Goal: Task Accomplishment & Management: Complete application form

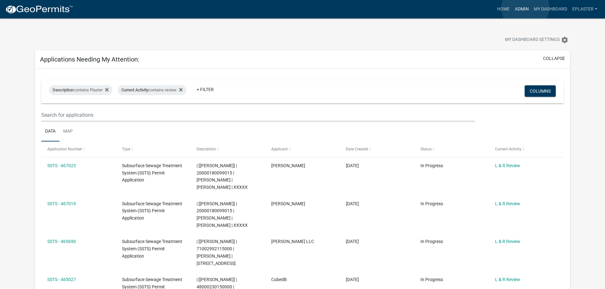
click at [525, 8] on link "Admin" at bounding box center [521, 9] width 19 height 12
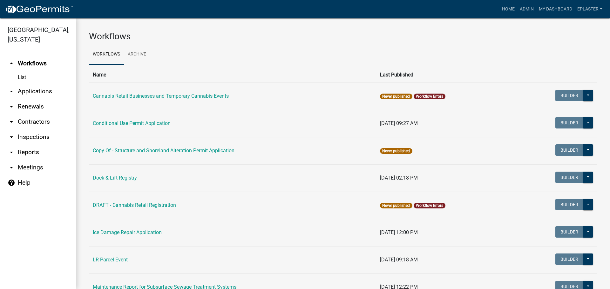
click at [41, 90] on link "arrow_drop_down Applications" at bounding box center [38, 91] width 76 height 15
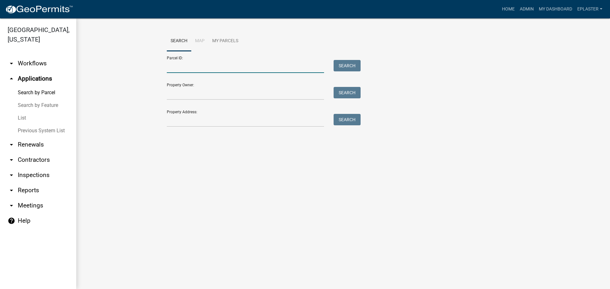
drag, startPoint x: 217, startPoint y: 66, endPoint x: 223, endPoint y: 70, distance: 7.0
click at [217, 66] on input "Parcel ID:" at bounding box center [245, 66] width 157 height 13
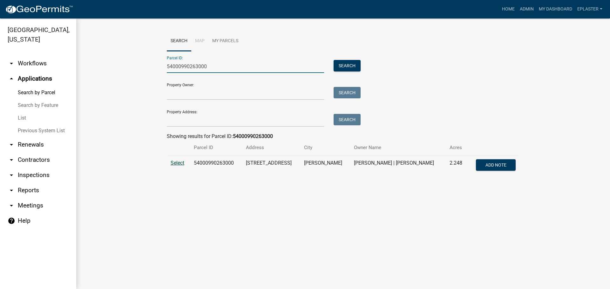
type input "54000990263000"
click at [177, 164] on span "Select" at bounding box center [178, 163] width 14 height 6
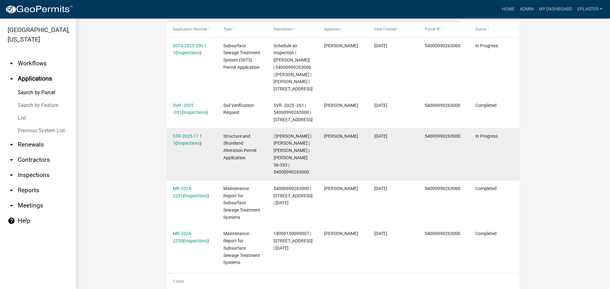
scroll to position [207, 0]
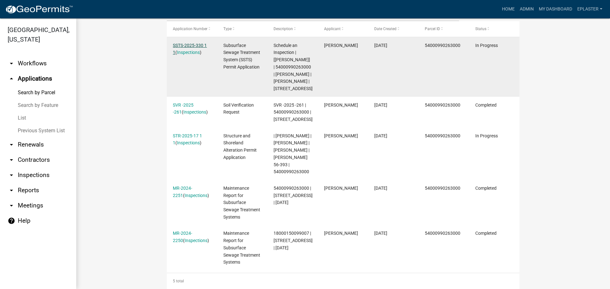
click at [196, 45] on link "SSTS-2025-330 1 1" at bounding box center [190, 49] width 34 height 12
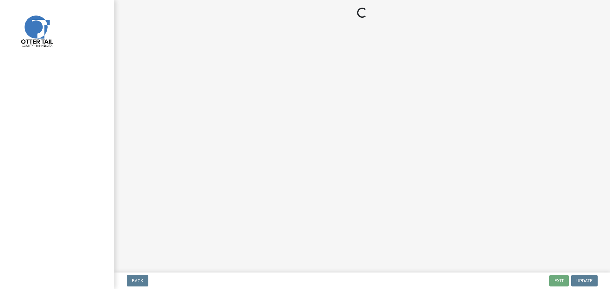
select select "710d5f49-2663-4e73-9718-d0c4e189f5ed"
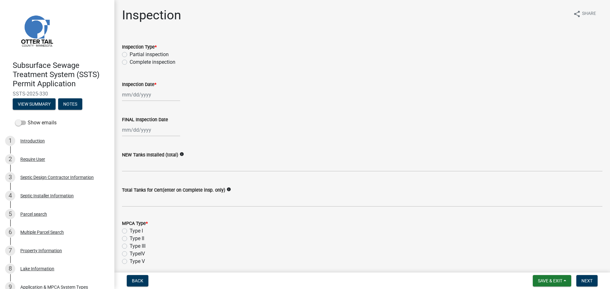
click at [130, 63] on label "Complete inspection" at bounding box center [153, 62] width 46 height 8
click at [130, 63] on input "Complete inspection" at bounding box center [132, 60] width 4 height 4
radio input "true"
select select "8"
select select "2025"
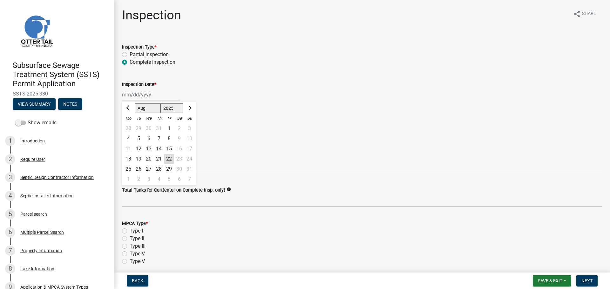
click at [133, 97] on div "[PERSON_NAME] Feb Mar Apr [PERSON_NAME][DATE] Oct Nov [DATE] 1526 1527 1528 152…" at bounding box center [151, 94] width 58 height 13
click at [168, 159] on div "22" at bounding box center [169, 159] width 10 height 10
type input "[DATE]"
select select "8"
select select "2025"
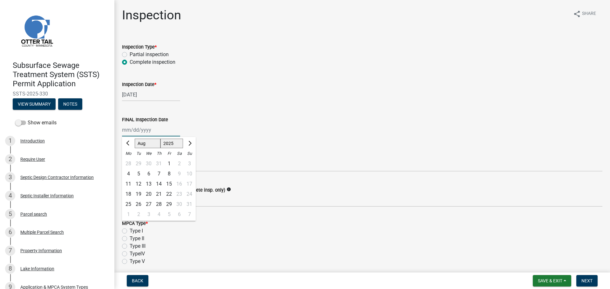
click at [128, 133] on div "[PERSON_NAME] Feb Mar Apr [PERSON_NAME][DATE] Oct Nov [DATE] 1526 1527 1528 152…" at bounding box center [151, 130] width 58 height 13
click at [167, 194] on div "22" at bounding box center [169, 194] width 10 height 10
type input "[DATE]"
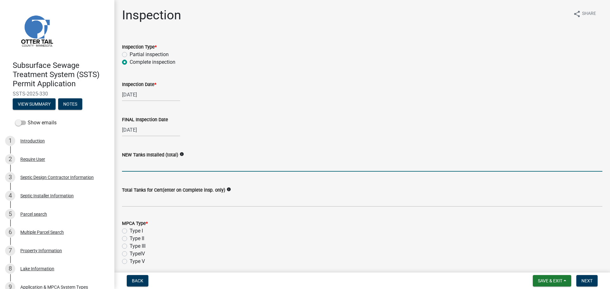
click at [132, 168] on input "text" at bounding box center [362, 165] width 480 height 13
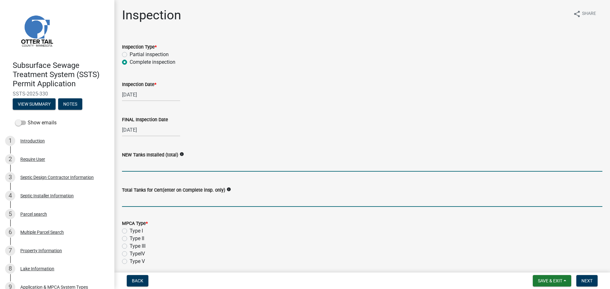
click at [144, 202] on input "Total Tanks for Cert(enter on Complete insp. only)" at bounding box center [362, 200] width 480 height 13
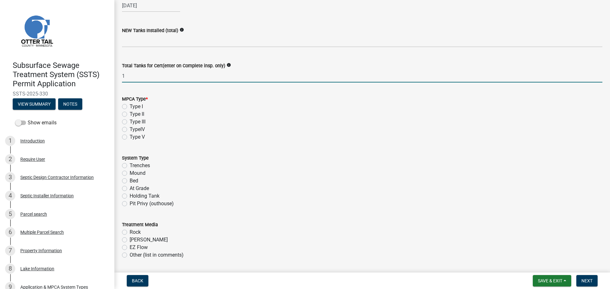
scroll to position [127, 0]
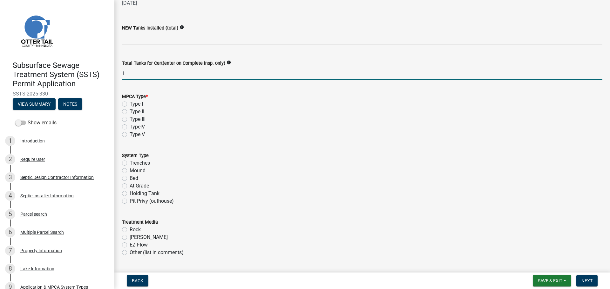
type input "1"
click at [130, 105] on label "Type I" at bounding box center [136, 104] width 13 height 8
click at [130, 105] on input "Type I" at bounding box center [132, 102] width 4 height 4
radio input "true"
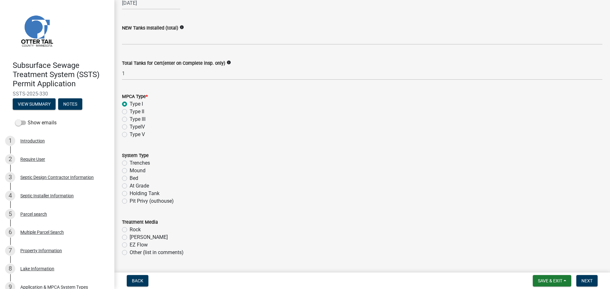
click at [130, 171] on label "Mound" at bounding box center [138, 171] width 16 height 8
click at [130, 171] on input "Mound" at bounding box center [132, 169] width 4 height 4
radio input "true"
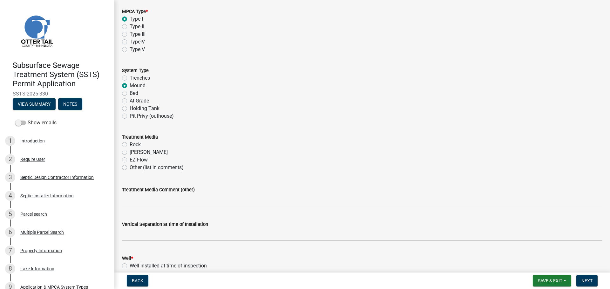
scroll to position [246, 0]
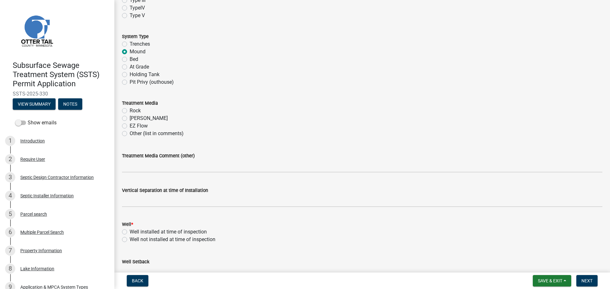
click at [130, 110] on label "Rock" at bounding box center [135, 111] width 11 height 8
click at [130, 110] on input "Rock" at bounding box center [132, 109] width 4 height 4
radio input "true"
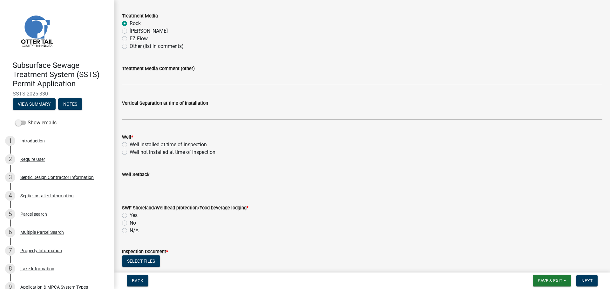
scroll to position [365, 0]
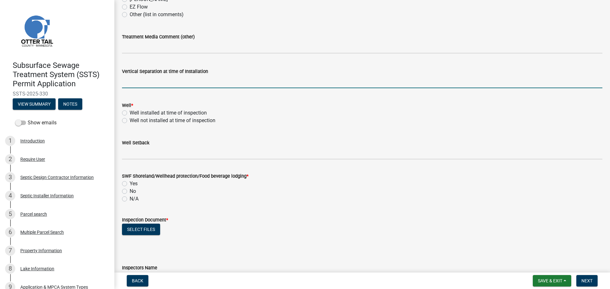
click at [140, 85] on input "text" at bounding box center [362, 81] width 480 height 13
type input "40"
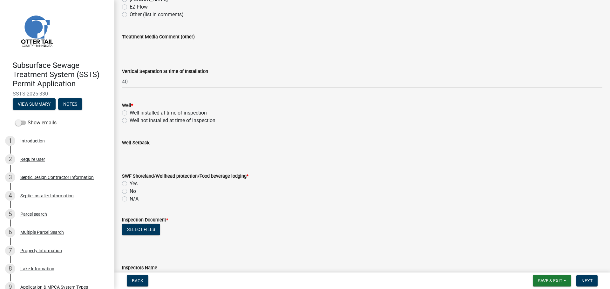
click at [130, 113] on label "Well installed at time of inspection" at bounding box center [168, 113] width 77 height 8
click at [130, 113] on input "Well installed at time of inspection" at bounding box center [132, 111] width 4 height 4
radio input "true"
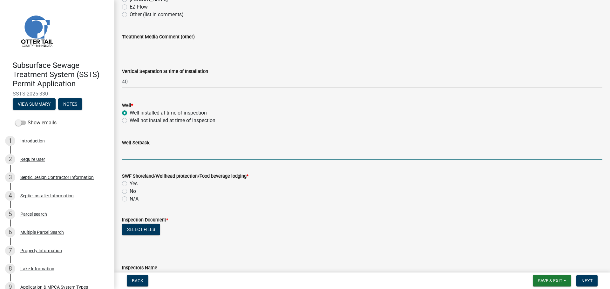
click at [142, 153] on input "Well Setback" at bounding box center [362, 153] width 480 height 13
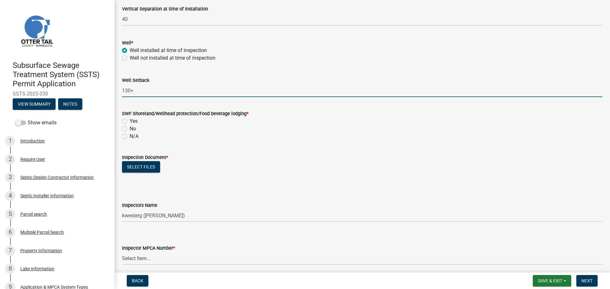
scroll to position [445, 0]
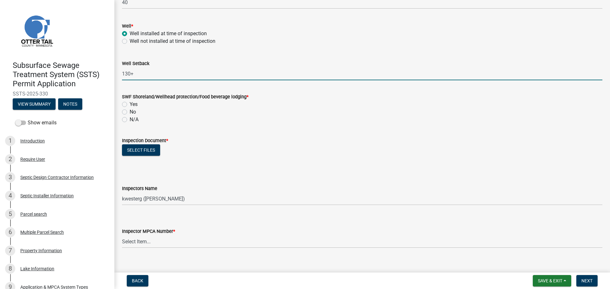
type input "130+"
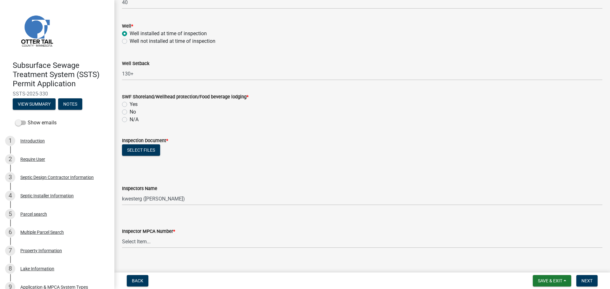
click at [130, 105] on label "Yes" at bounding box center [134, 105] width 8 height 8
click at [130, 105] on input "Yes" at bounding box center [132, 103] width 4 height 4
radio input "true"
click at [145, 149] on button "Select files" at bounding box center [141, 150] width 38 height 11
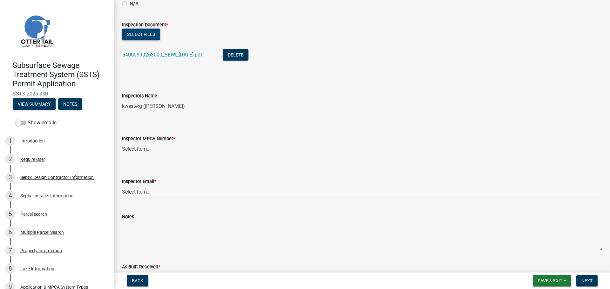
scroll to position [564, 0]
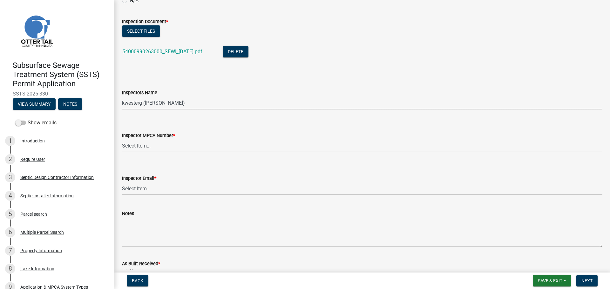
click at [166, 105] on select "Select Item... btollefson ([PERSON_NAME]) [PERSON_NAME] ([PERSON_NAME]) eplaste…" at bounding box center [362, 103] width 480 height 13
select select "ab4afe9b-f255-4bf6-b29f-35714790ba70"
click at [122, 97] on select "Select Item... btollefson ([PERSON_NAME]) [PERSON_NAME] ([PERSON_NAME]) eplaste…" at bounding box center [362, 103] width 480 height 13
click at [149, 148] on select "Select Item... [PERSON_NAME] (10415) [PERSON_NAME] (924) [PERSON_NAME] (1957) […" at bounding box center [362, 145] width 480 height 13
click at [122, 139] on select "Select Item... [PERSON_NAME] (10415) [PERSON_NAME] (924) [PERSON_NAME] (1957) […" at bounding box center [362, 145] width 480 height 13
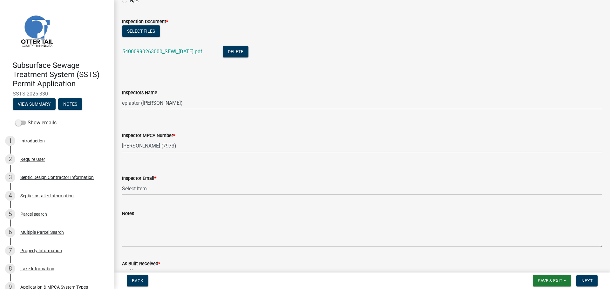
select select "4857f273-0e9a-4084-85c8-075cbcf0902e"
click at [135, 185] on select "Select Item... [PERSON_NAME] ([EMAIL_ADDRESS][DOMAIN_NAME]) [PERSON_NAME] ([EMA…" at bounding box center [362, 188] width 480 height 13
click at [122, 182] on select "Select Item... [PERSON_NAME] ([EMAIL_ADDRESS][DOMAIN_NAME]) [PERSON_NAME] ([EMA…" at bounding box center [362, 188] width 480 height 13
select select "318b8207-6619-4c37-8bd8-783b28c7307f"
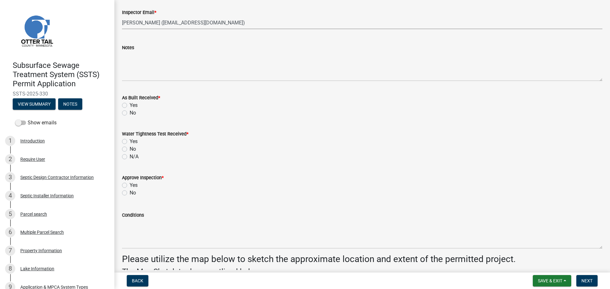
scroll to position [731, 0]
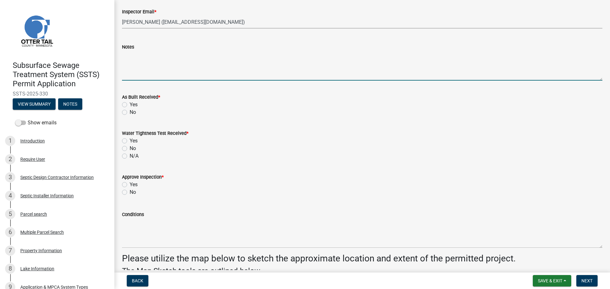
click at [137, 65] on textarea "Notes" at bounding box center [362, 66] width 480 height 30
click at [130, 113] on label "No" at bounding box center [133, 113] width 6 height 8
click at [130, 113] on input "No" at bounding box center [132, 111] width 4 height 4
radio input "true"
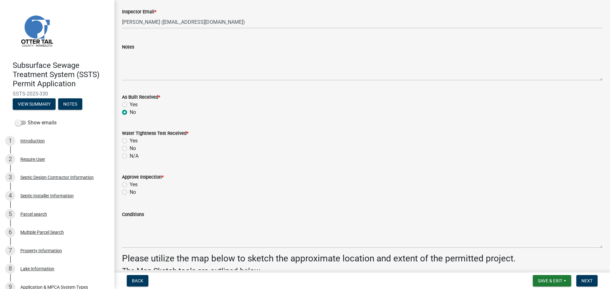
click at [130, 156] on label "N/A" at bounding box center [134, 156] width 9 height 8
click at [130, 156] on input "N/A" at bounding box center [132, 154] width 4 height 4
radio input "true"
click at [130, 185] on label "Yes" at bounding box center [134, 185] width 8 height 8
click at [130, 185] on input "Yes" at bounding box center [132, 183] width 4 height 4
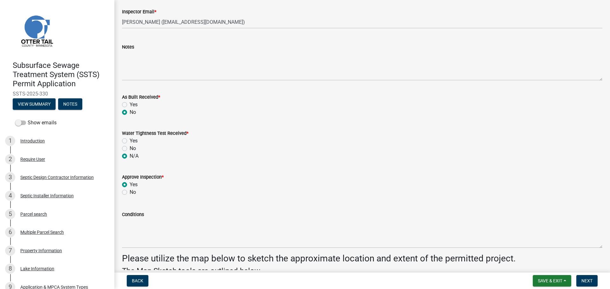
radio input "true"
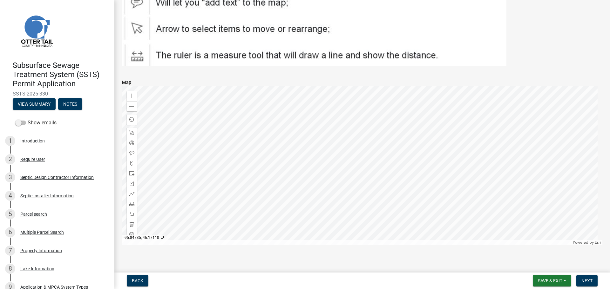
scroll to position [1073, 0]
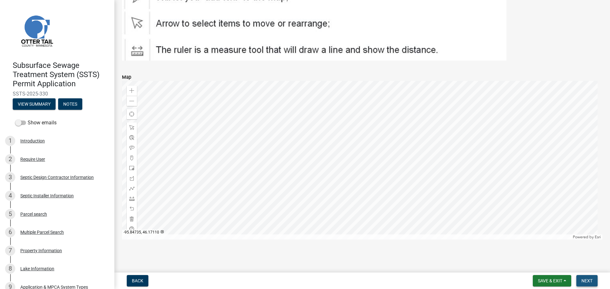
click at [594, 282] on button "Next" at bounding box center [586, 280] width 21 height 11
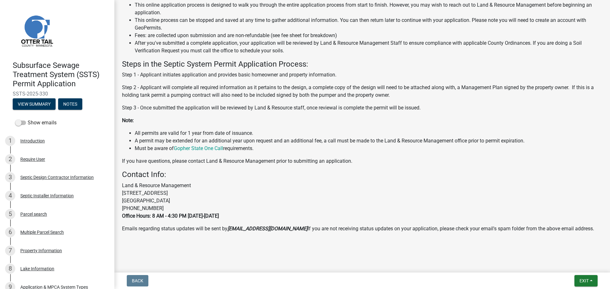
scroll to position [0, 0]
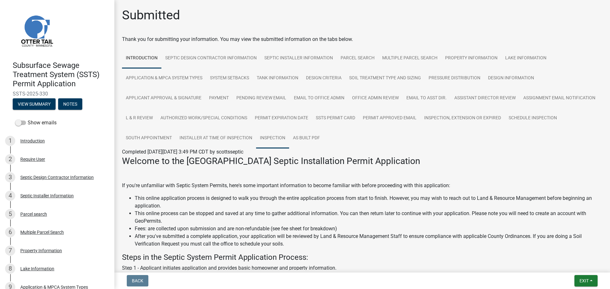
click at [289, 139] on link "Inspection" at bounding box center [272, 138] width 33 height 20
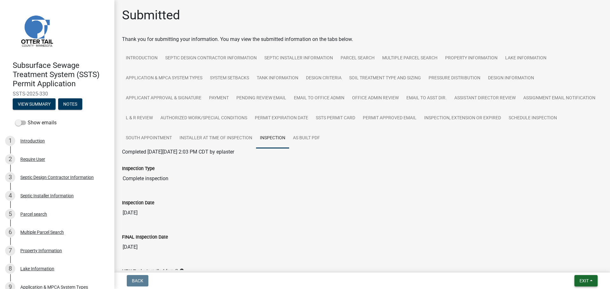
click at [586, 281] on span "Exit" at bounding box center [583, 281] width 9 height 5
click at [573, 263] on button "Save & Exit" at bounding box center [572, 264] width 51 height 15
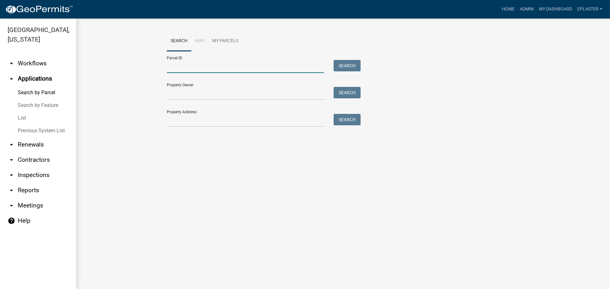
click at [186, 67] on input "Parcel ID:" at bounding box center [245, 66] width 157 height 13
click at [192, 66] on input "270001000639000" at bounding box center [245, 66] width 157 height 13
type input "2700001000639000"
click at [220, 67] on input "2700001000639000" at bounding box center [245, 66] width 157 height 13
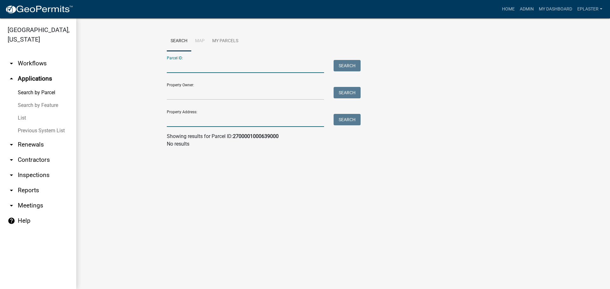
click at [174, 123] on input "Property Address:" at bounding box center [245, 120] width 157 height 13
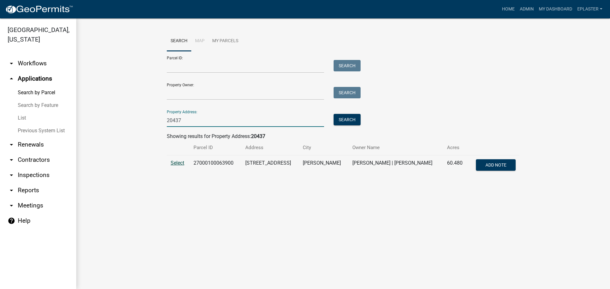
type input "20437"
click at [176, 165] on span "Select" at bounding box center [178, 163] width 14 height 6
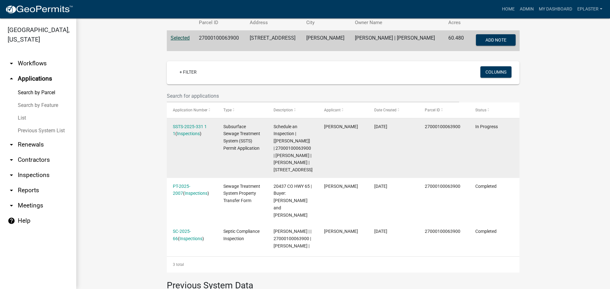
scroll to position [127, 0]
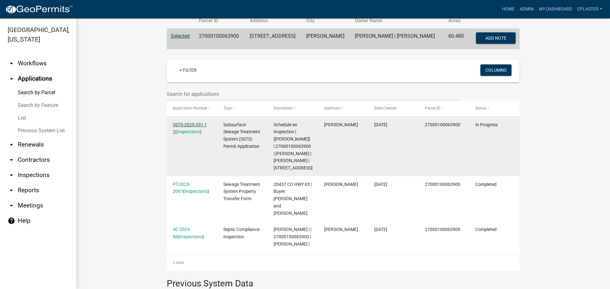
click at [198, 124] on link "SSTS-2025-331 1 1" at bounding box center [190, 128] width 34 height 12
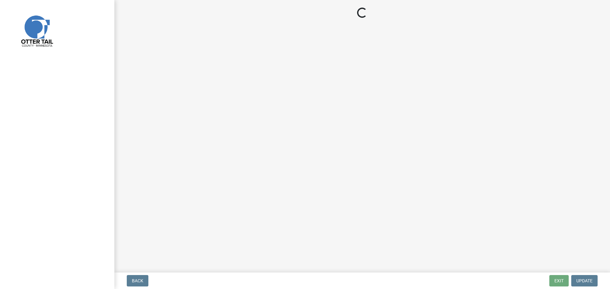
select select "64cc3fb4-2a84-49c8-ae2d-a7b3072cebaf"
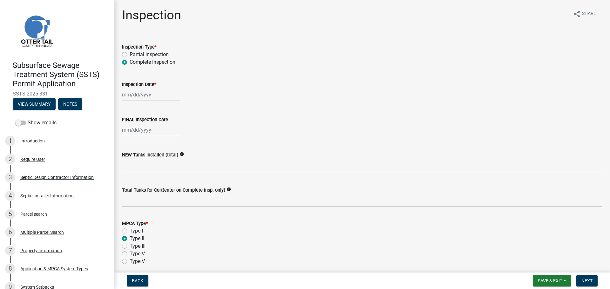
select select "8"
select select "2025"
click at [125, 95] on div "[PERSON_NAME] Feb Mar Apr [PERSON_NAME][DATE] Oct Nov [DATE] 1526 1527 1528 152…" at bounding box center [151, 94] width 58 height 13
click at [166, 154] on div "22" at bounding box center [169, 159] width 10 height 10
type input "[DATE]"
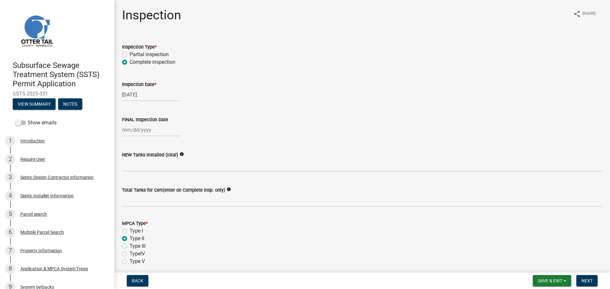
click at [133, 129] on div at bounding box center [151, 130] width 58 height 13
select select "8"
select select "2025"
click at [170, 195] on div "22" at bounding box center [169, 194] width 10 height 10
type input "[DATE]"
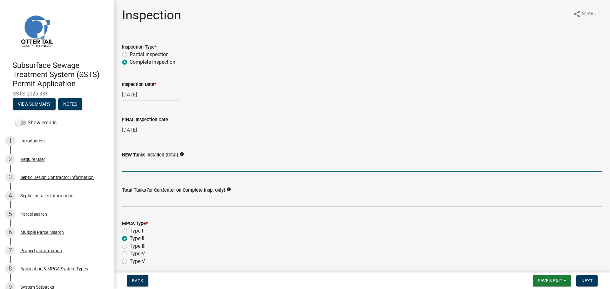
click at [145, 164] on input "text" at bounding box center [362, 165] width 480 height 13
type input "1"
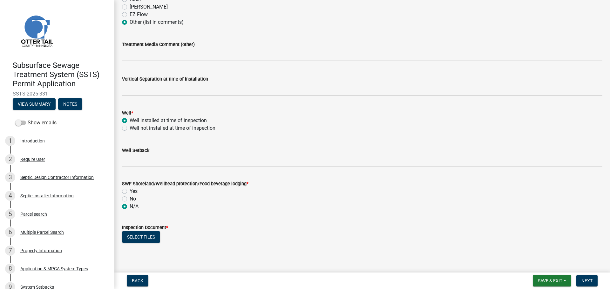
scroll to position [381, 0]
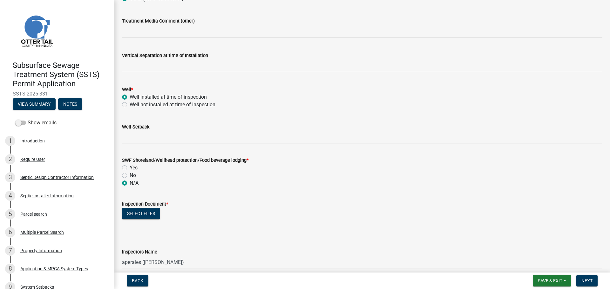
type input "1"
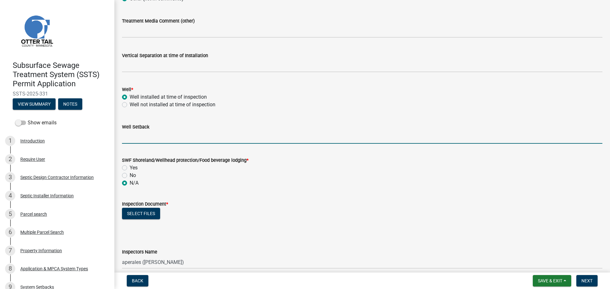
click at [159, 136] on input "Well Setback" at bounding box center [362, 137] width 480 height 13
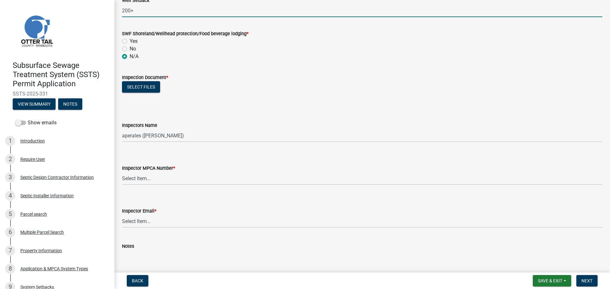
scroll to position [532, 0]
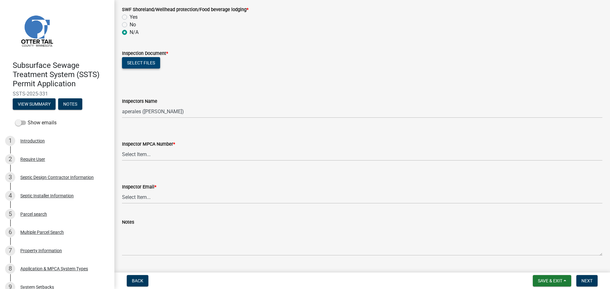
type input "200+"
click at [142, 60] on button "Select files" at bounding box center [141, 62] width 38 height 11
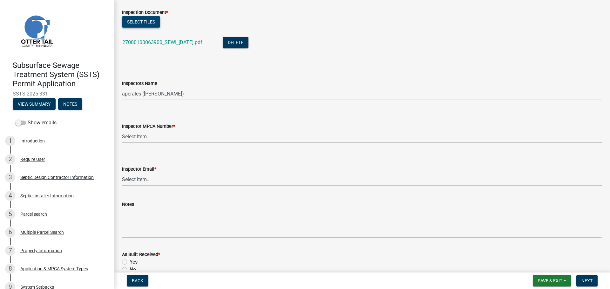
scroll to position [596, 0]
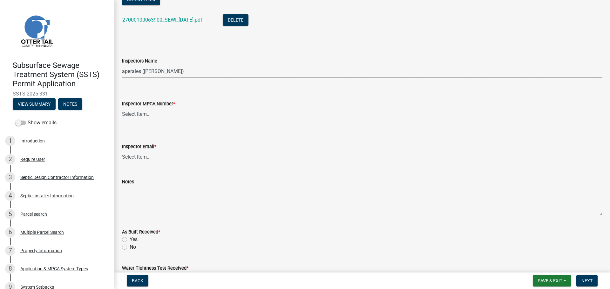
click at [148, 74] on select "Select Item... btollefson ([PERSON_NAME]) [PERSON_NAME] ([PERSON_NAME]) eplaste…" at bounding box center [362, 71] width 480 height 13
select select "ab4afe9b-f255-4bf6-b29f-35714790ba70"
click at [122, 65] on select "Select Item... btollefson ([PERSON_NAME]) [PERSON_NAME] ([PERSON_NAME]) eplaste…" at bounding box center [362, 71] width 480 height 13
click at [141, 115] on select "Select Item... [PERSON_NAME] (10415) [PERSON_NAME] (924) [PERSON_NAME] (1957) […" at bounding box center [362, 114] width 480 height 13
click at [122, 108] on select "Select Item... [PERSON_NAME] (10415) [PERSON_NAME] (924) [PERSON_NAME] (1957) […" at bounding box center [362, 114] width 480 height 13
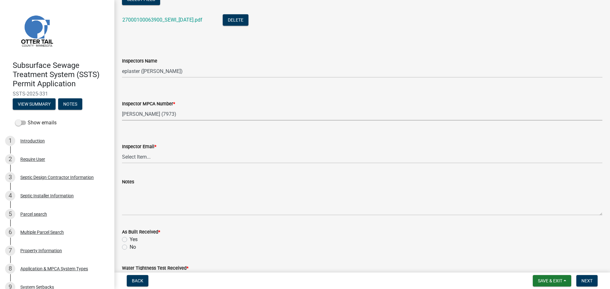
select select "4857f273-0e9a-4084-85c8-075cbcf0902e"
click at [139, 155] on select "Select Item... [PERSON_NAME] ([EMAIL_ADDRESS][DOMAIN_NAME]) [PERSON_NAME] ([EMA…" at bounding box center [362, 157] width 480 height 13
click at [122, 151] on select "Select Item... [PERSON_NAME] ([EMAIL_ADDRESS][DOMAIN_NAME]) [PERSON_NAME] ([EMA…" at bounding box center [362, 157] width 480 height 13
select select "318b8207-6619-4c37-8bd8-783b28c7307f"
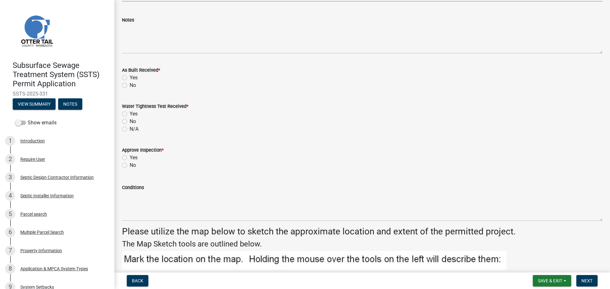
scroll to position [810, 0]
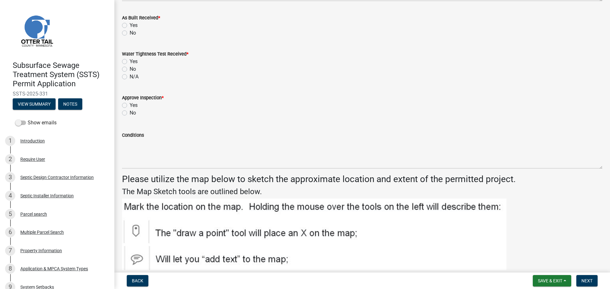
click at [130, 25] on label "Yes" at bounding box center [134, 26] width 8 height 8
click at [130, 25] on input "Yes" at bounding box center [132, 24] width 4 height 4
radio input "true"
click at [130, 68] on label "No" at bounding box center [133, 69] width 6 height 8
click at [130, 68] on input "No" at bounding box center [132, 67] width 4 height 4
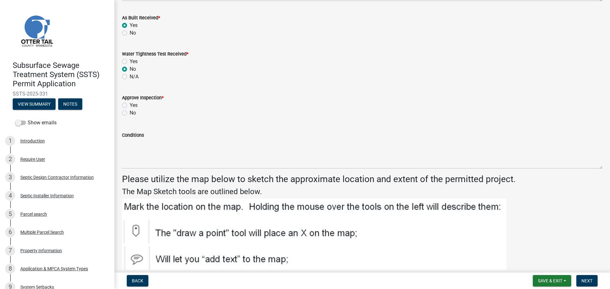
radio input "true"
click at [130, 105] on label "Yes" at bounding box center [134, 106] width 8 height 8
click at [130, 105] on input "Yes" at bounding box center [132, 104] width 4 height 4
radio input "true"
click at [583, 282] on span "Next" at bounding box center [586, 281] width 11 height 5
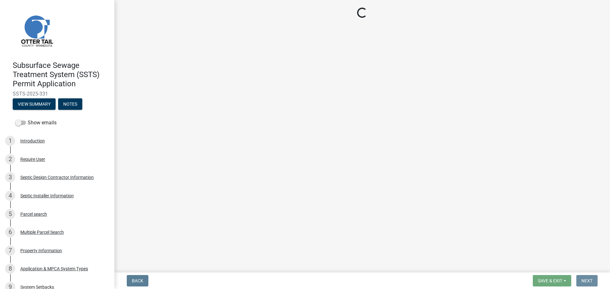
scroll to position [0, 0]
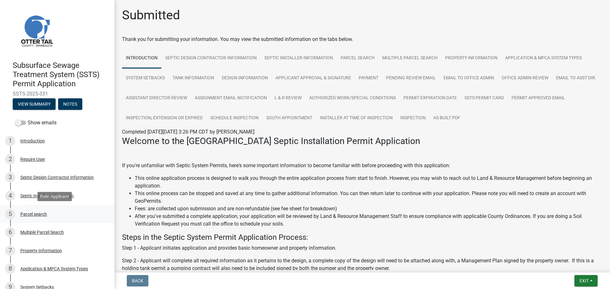
click at [40, 215] on div "Parcel search" at bounding box center [33, 214] width 27 height 4
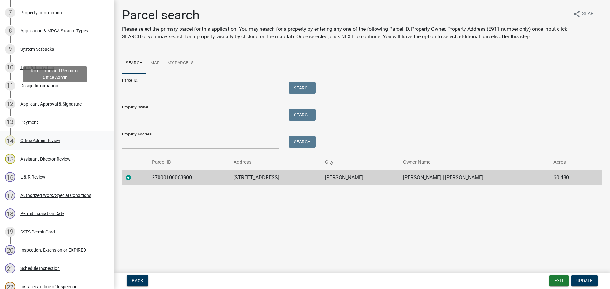
scroll to position [396, 0]
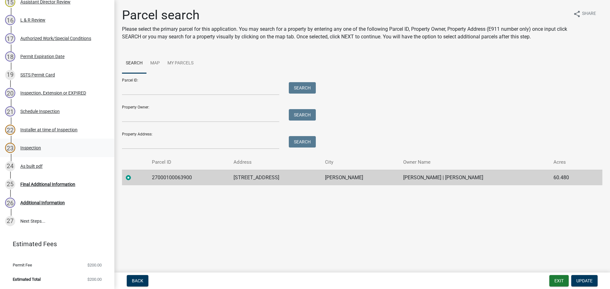
click at [55, 145] on div "23 Inspection" at bounding box center [54, 148] width 99 height 10
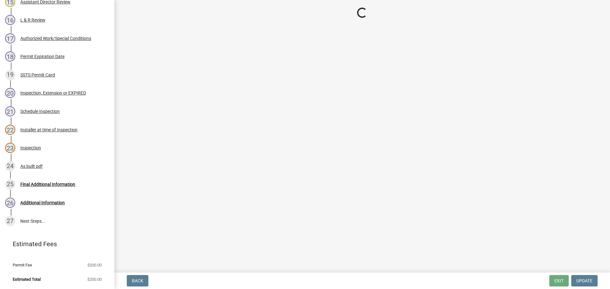
select select "ab4afe9b-f255-4bf6-b29f-35714790ba70"
select select "4857f273-0e9a-4084-85c8-075cbcf0902e"
select select "318b8207-6619-4c37-8bd8-783b28c7307f"
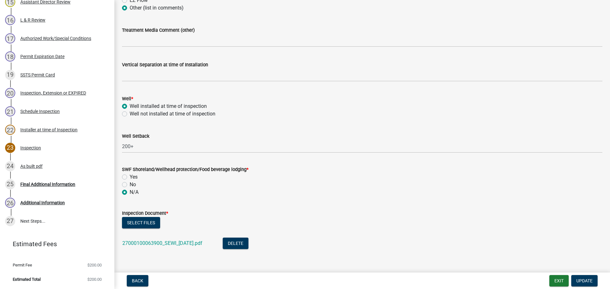
scroll to position [516, 0]
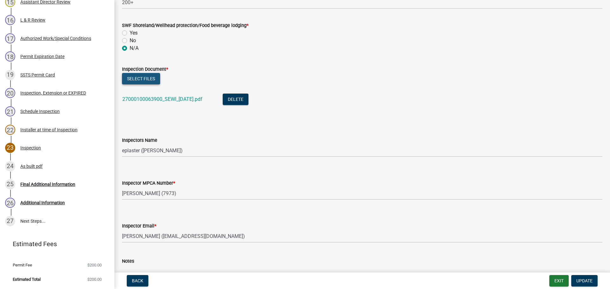
click at [142, 80] on button "Select files" at bounding box center [141, 78] width 38 height 11
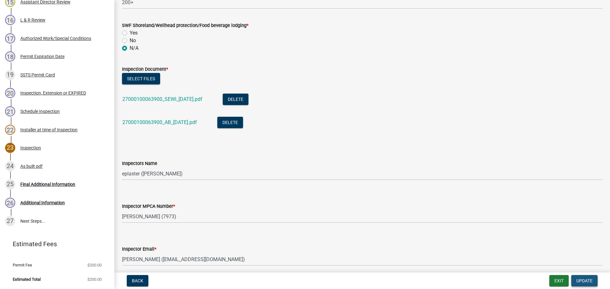
click at [583, 280] on span "Update" at bounding box center [584, 281] width 16 height 5
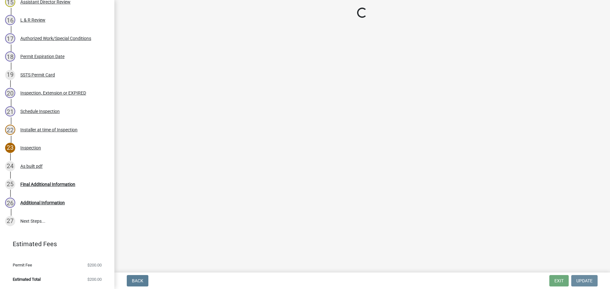
scroll to position [0, 0]
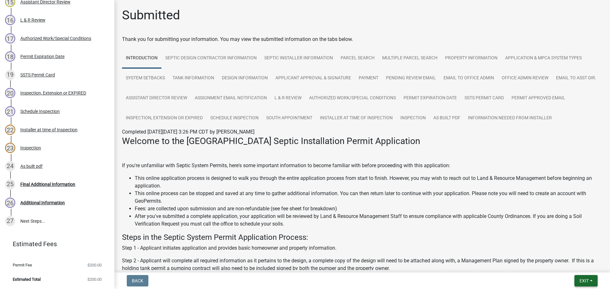
click at [596, 279] on button "Exit" at bounding box center [585, 280] width 23 height 11
click at [560, 259] on button "Save & Exit" at bounding box center [572, 264] width 51 height 15
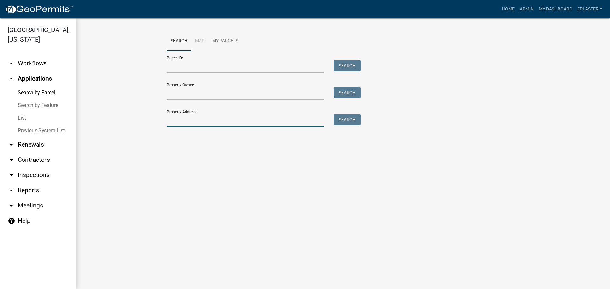
click at [176, 123] on input "Property Address:" at bounding box center [245, 120] width 157 height 13
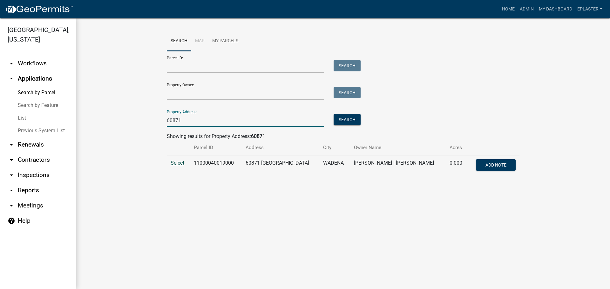
type input "60871"
click at [174, 163] on span "Select" at bounding box center [178, 163] width 14 height 6
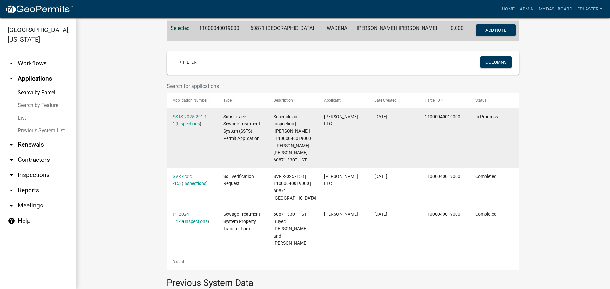
scroll to position [159, 0]
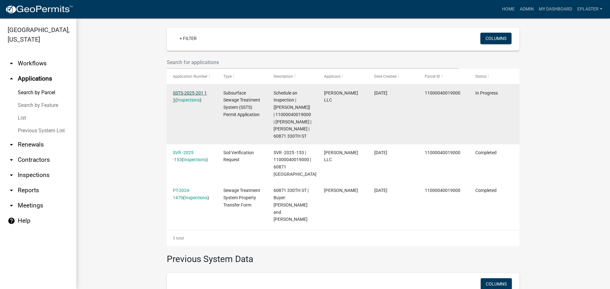
click at [199, 93] on link "SSTS-2025-201 1 1" at bounding box center [190, 97] width 34 height 12
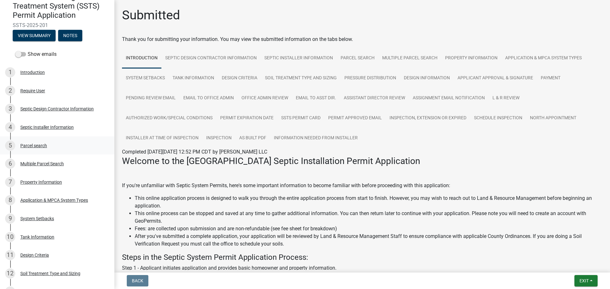
scroll to position [56, 0]
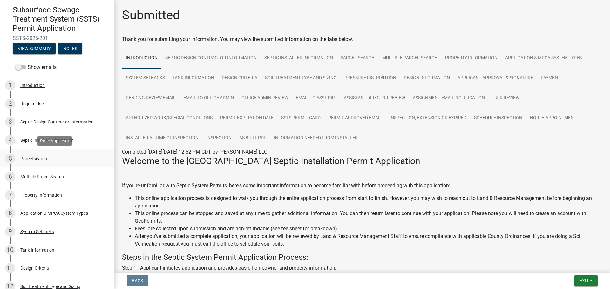
click at [39, 155] on div "5 Parcel search" at bounding box center [54, 159] width 99 height 10
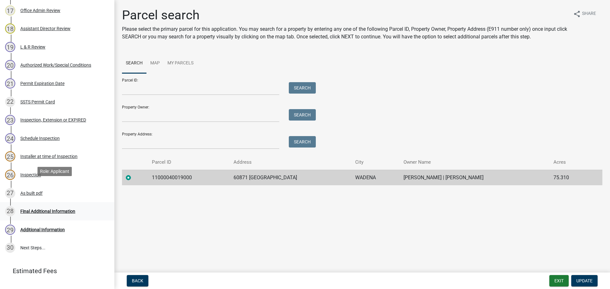
scroll to position [451, 0]
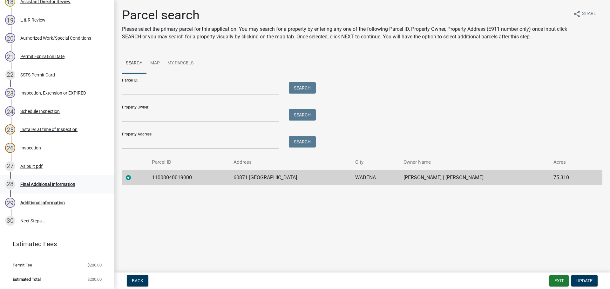
click at [71, 184] on div "Final Additional Information" at bounding box center [47, 184] width 55 height 4
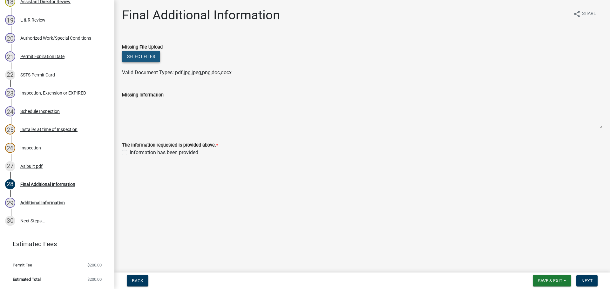
click at [139, 60] on button "Select files" at bounding box center [141, 56] width 38 height 11
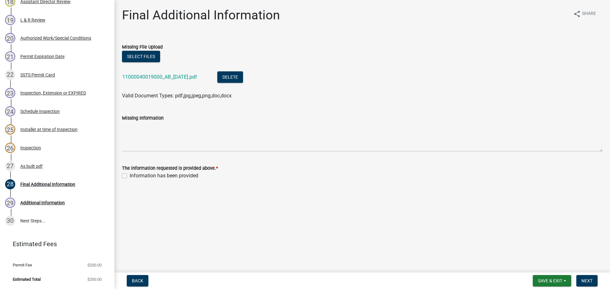
click at [130, 175] on label "Information has been provided" at bounding box center [164, 176] width 69 height 8
click at [130, 175] on input "Information has been provided" at bounding box center [132, 174] width 4 height 4
checkbox input "true"
click at [593, 280] on span "Next" at bounding box center [586, 281] width 11 height 5
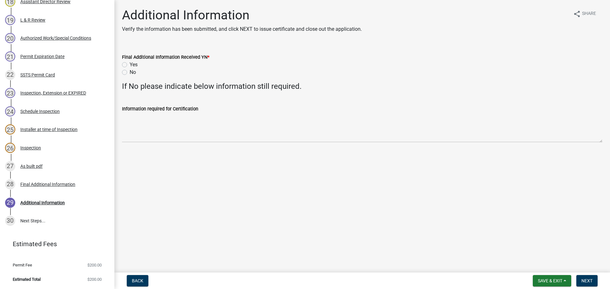
click at [130, 65] on label "Yes" at bounding box center [134, 65] width 8 height 8
click at [130, 65] on input "Yes" at bounding box center [132, 63] width 4 height 4
radio input "true"
click at [593, 281] on span "Next" at bounding box center [586, 281] width 11 height 5
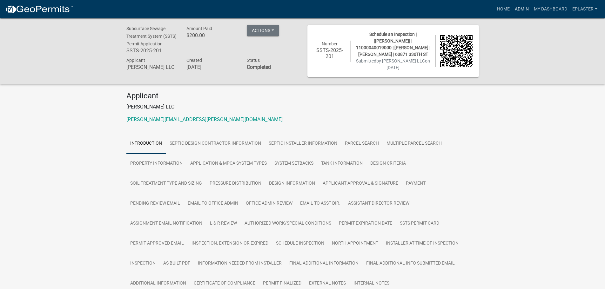
click at [521, 6] on link "Admin" at bounding box center [521, 9] width 19 height 12
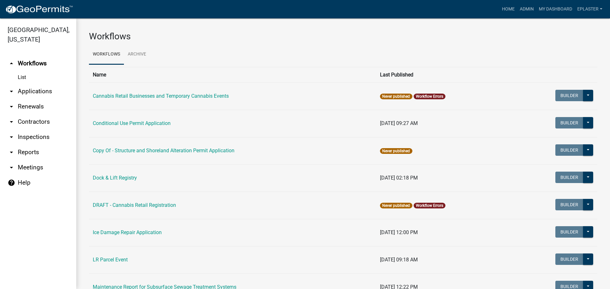
click at [31, 93] on link "arrow_drop_down Applications" at bounding box center [38, 91] width 76 height 15
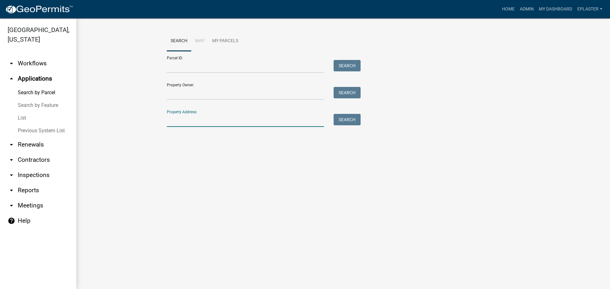
click at [205, 122] on input "Property Address:" at bounding box center [245, 120] width 157 height 13
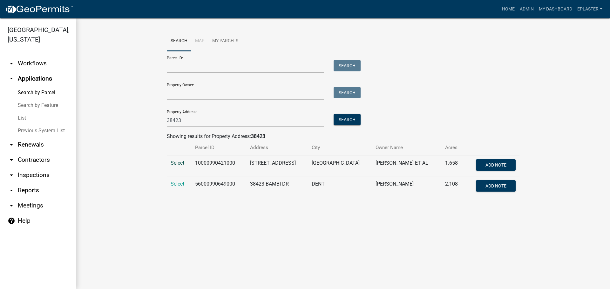
click at [175, 162] on span "Select" at bounding box center [178, 163] width 14 height 6
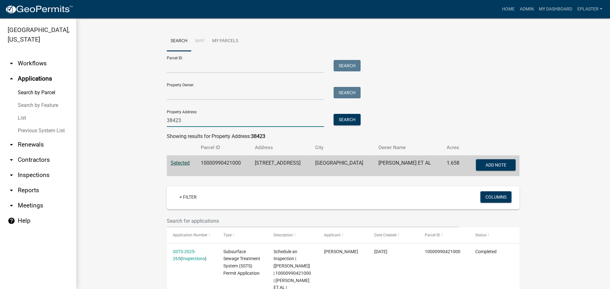
click at [193, 120] on input "38423" at bounding box center [245, 120] width 157 height 13
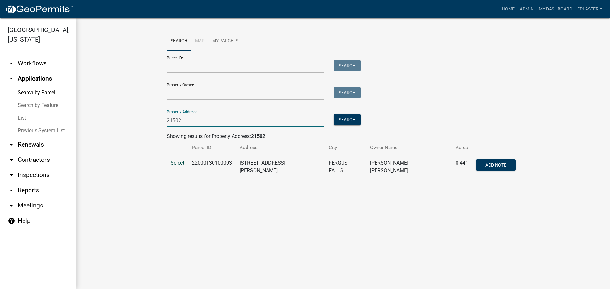
type input "21502"
click at [181, 164] on span "Select" at bounding box center [178, 163] width 14 height 6
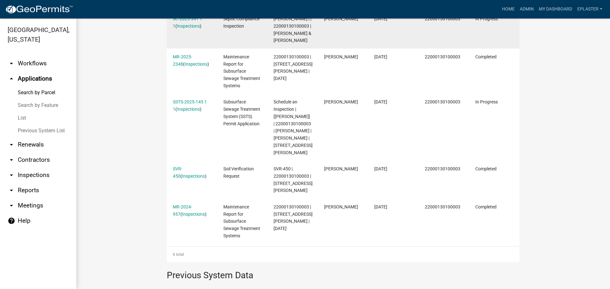
scroll to position [294, 0]
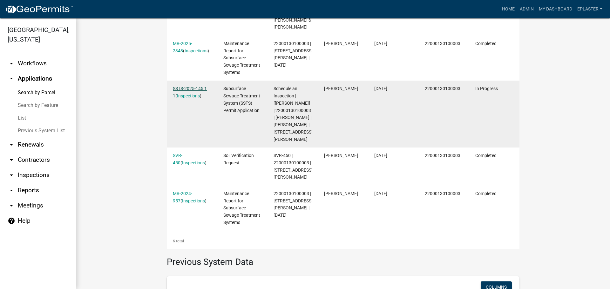
click at [198, 93] on link "SSTS-2025-145 1 1" at bounding box center [190, 92] width 34 height 12
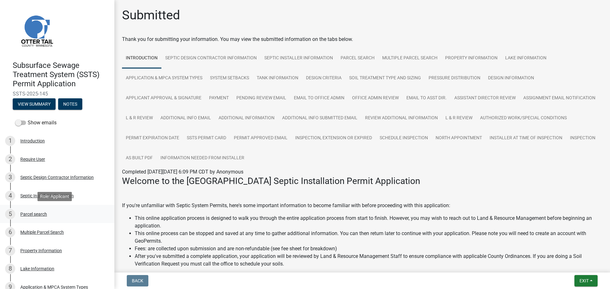
click at [45, 213] on div "Parcel search" at bounding box center [33, 214] width 27 height 4
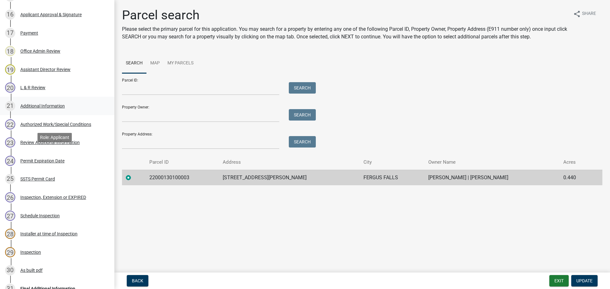
scroll to position [505, 0]
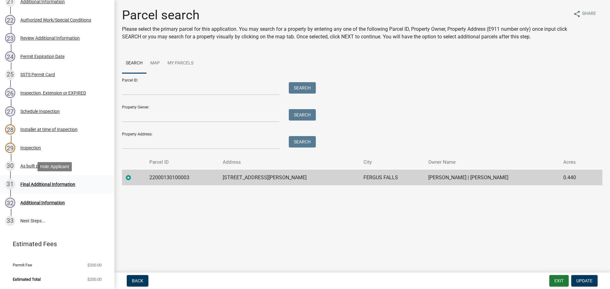
click at [52, 185] on div "Final Additional Information" at bounding box center [47, 184] width 55 height 4
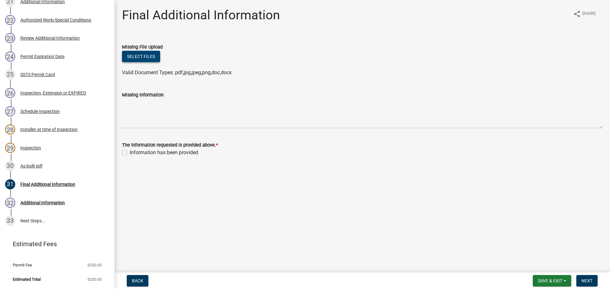
click at [143, 52] on button "Select files" at bounding box center [141, 56] width 38 height 11
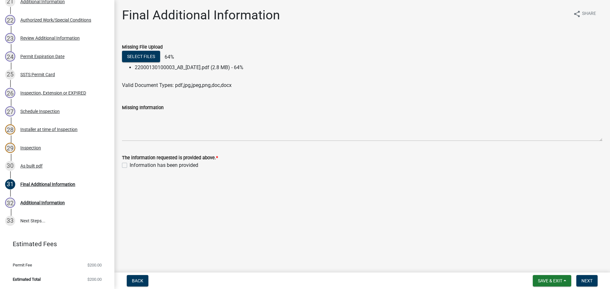
click at [130, 166] on label "Information has been provided" at bounding box center [164, 166] width 69 height 8
click at [130, 166] on input "Information has been provided" at bounding box center [132, 164] width 4 height 4
checkbox input "true"
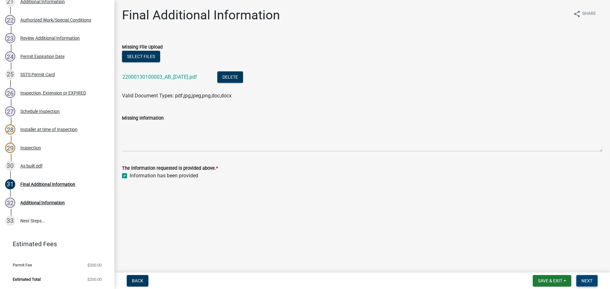
click at [594, 283] on button "Next" at bounding box center [586, 280] width 21 height 11
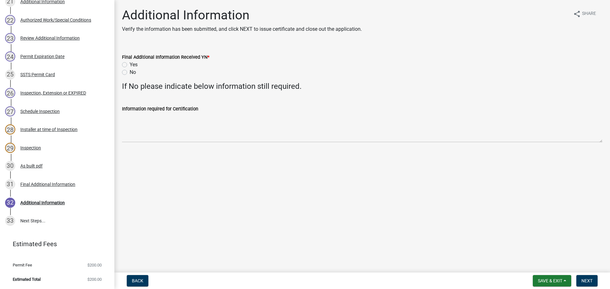
click at [130, 64] on label "Yes" at bounding box center [134, 65] width 8 height 8
click at [130, 64] on input "Yes" at bounding box center [132, 63] width 4 height 4
radio input "true"
click at [586, 281] on span "Next" at bounding box center [586, 281] width 11 height 5
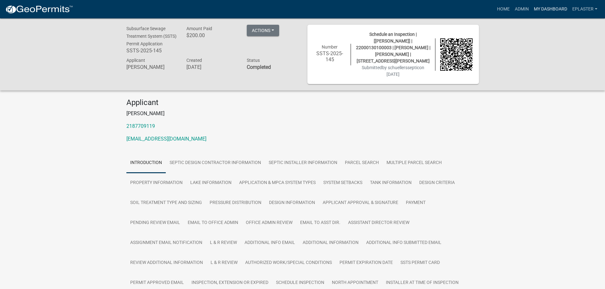
click at [540, 7] on link "My Dashboard" at bounding box center [551, 9] width 38 height 12
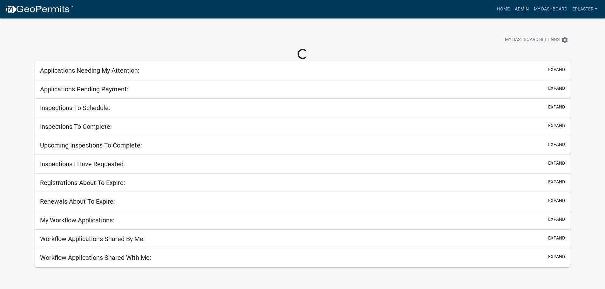
click at [524, 7] on link "Admin" at bounding box center [521, 9] width 19 height 12
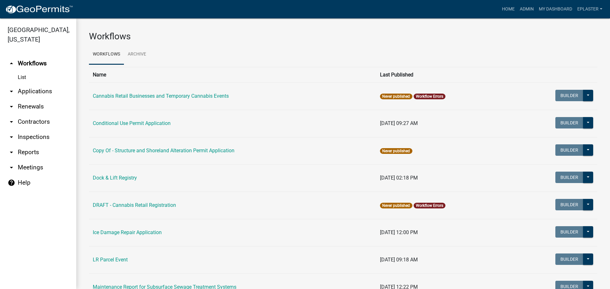
click at [30, 81] on link "List" at bounding box center [38, 77] width 76 height 13
click at [32, 97] on link "arrow_drop_down Applications" at bounding box center [38, 91] width 76 height 15
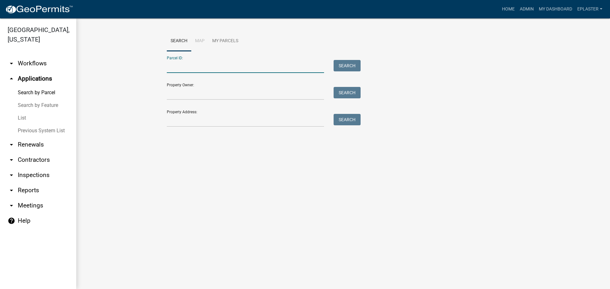
click at [208, 64] on input "Parcel ID:" at bounding box center [245, 66] width 157 height 13
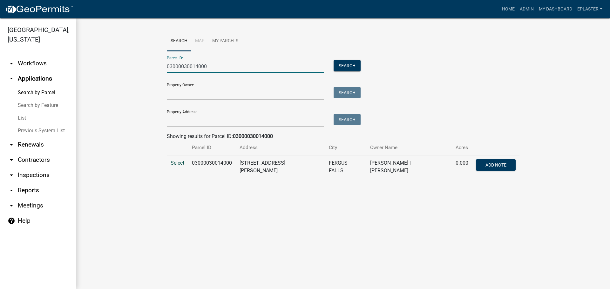
type input "03000030014000"
click at [180, 162] on span "Select" at bounding box center [178, 163] width 14 height 6
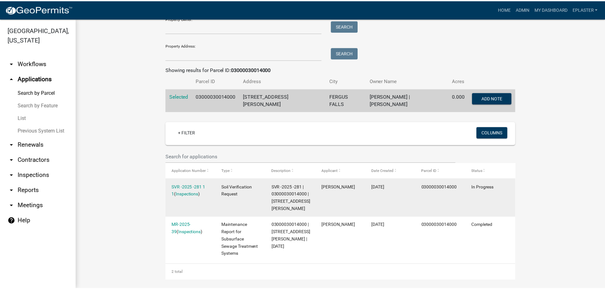
scroll to position [119, 0]
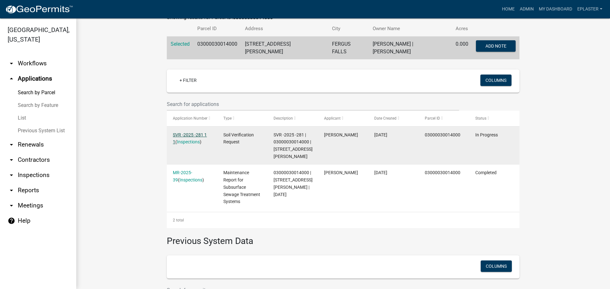
click at [193, 132] on link "SVR -2025 -281 1 1" at bounding box center [190, 138] width 34 height 12
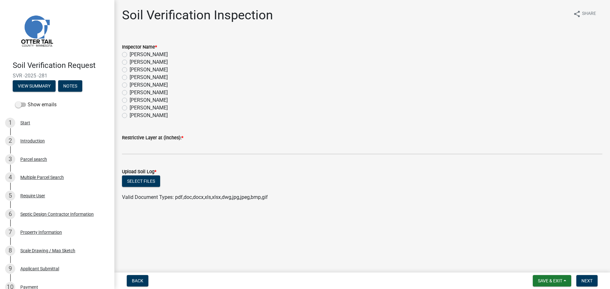
click at [130, 91] on label "[PERSON_NAME]" at bounding box center [149, 93] width 38 height 8
click at [130, 91] on input "[PERSON_NAME]" at bounding box center [132, 91] width 4 height 4
radio input "true"
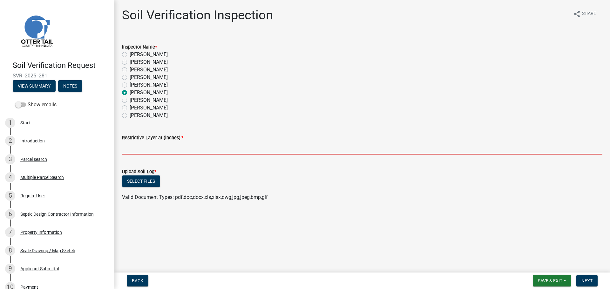
click at [133, 147] on input "text" at bounding box center [362, 148] width 480 height 13
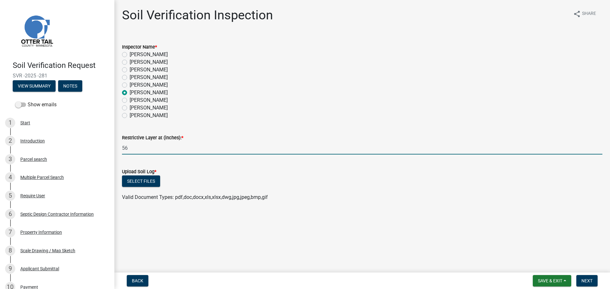
type input "56"
drag, startPoint x: 134, startPoint y: 189, endPoint x: 139, endPoint y: 186, distance: 5.6
click at [134, 189] on ul at bounding box center [362, 191] width 480 height 5
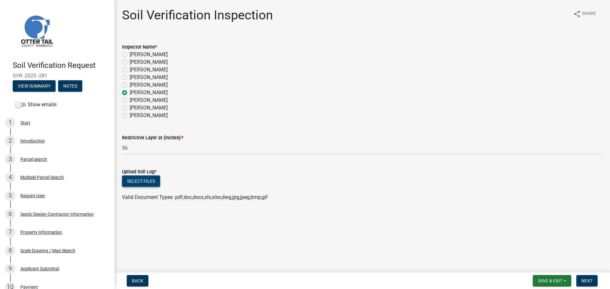
click at [139, 186] on button "Select files" at bounding box center [141, 181] width 38 height 11
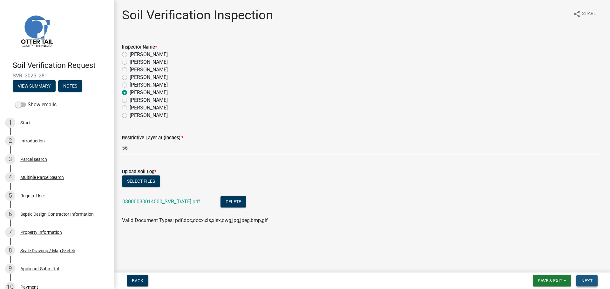
click at [584, 282] on span "Next" at bounding box center [586, 281] width 11 height 5
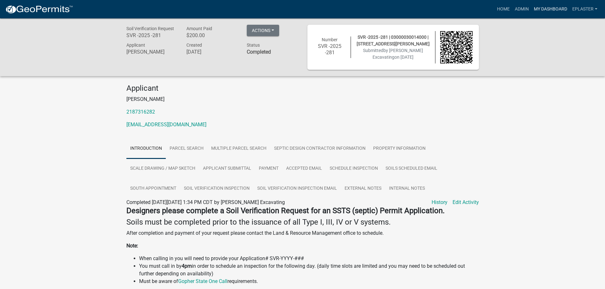
click at [548, 5] on link "My Dashboard" at bounding box center [551, 9] width 38 height 12
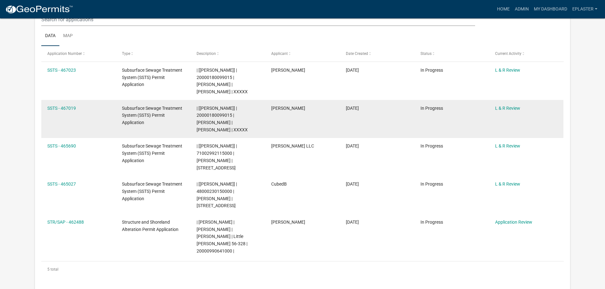
scroll to position [103, 0]
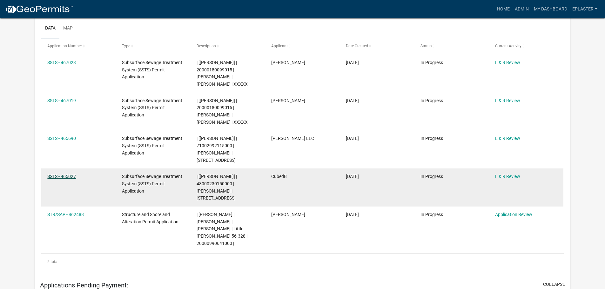
click at [61, 177] on link "SSTS - 465027" at bounding box center [61, 176] width 29 height 5
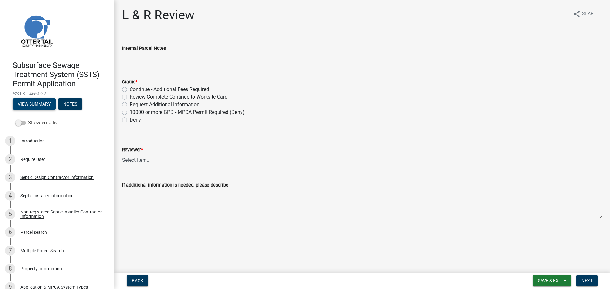
click at [37, 104] on button "View Summary" at bounding box center [34, 103] width 43 height 11
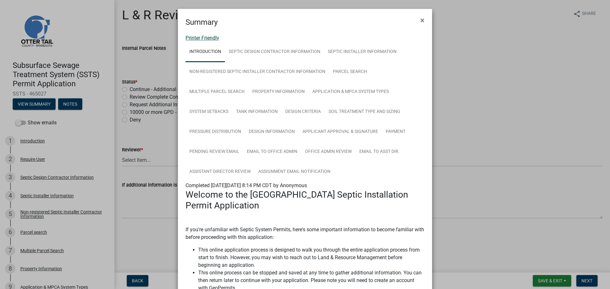
click at [205, 39] on link "Printer Friendly" at bounding box center [203, 38] width 34 height 6
click at [417, 20] on button "×" at bounding box center [422, 20] width 14 height 18
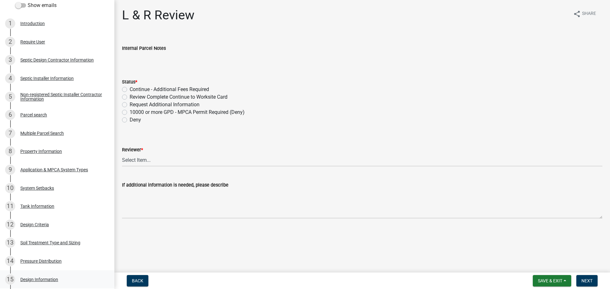
scroll to position [270, 0]
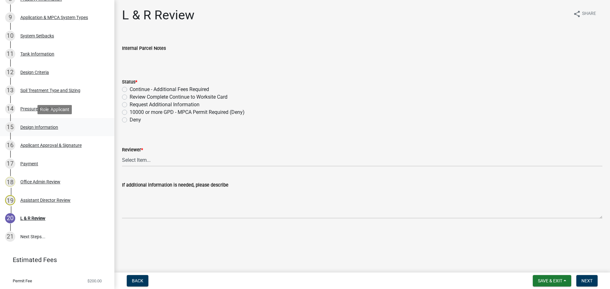
click at [60, 122] on div "15 Design Information" at bounding box center [54, 127] width 99 height 10
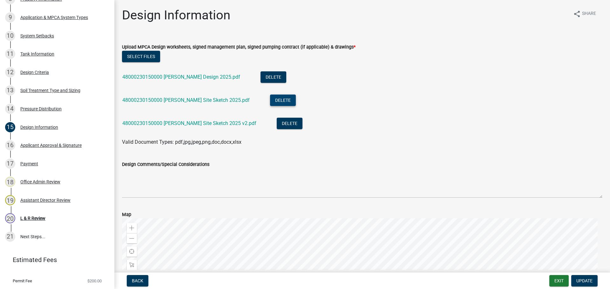
click at [270, 98] on button "Delete" at bounding box center [283, 100] width 26 height 11
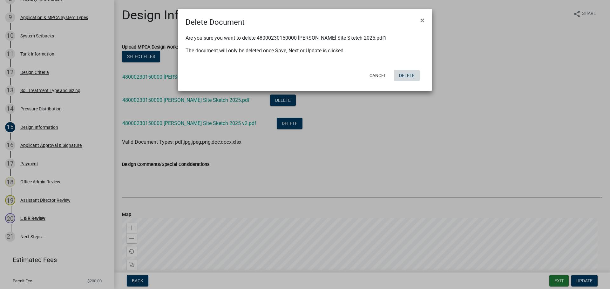
click at [416, 71] on button "Delete" at bounding box center [407, 75] width 26 height 11
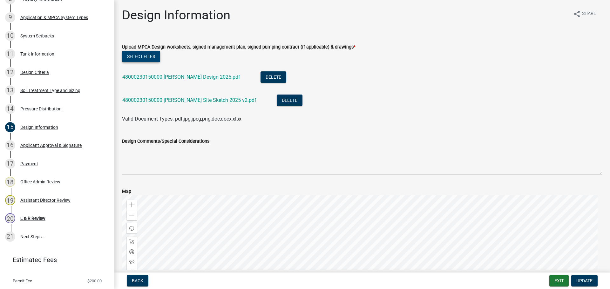
click at [150, 60] on button "Select files" at bounding box center [141, 56] width 38 height 11
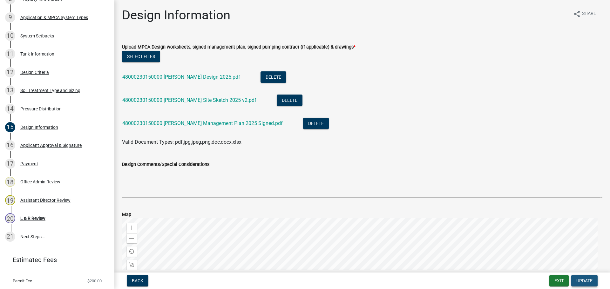
click at [582, 283] on span "Update" at bounding box center [584, 281] width 16 height 5
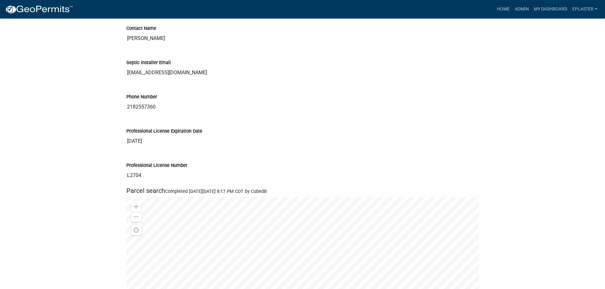
scroll to position [588, 0]
